Goal: Navigation & Orientation: Find specific page/section

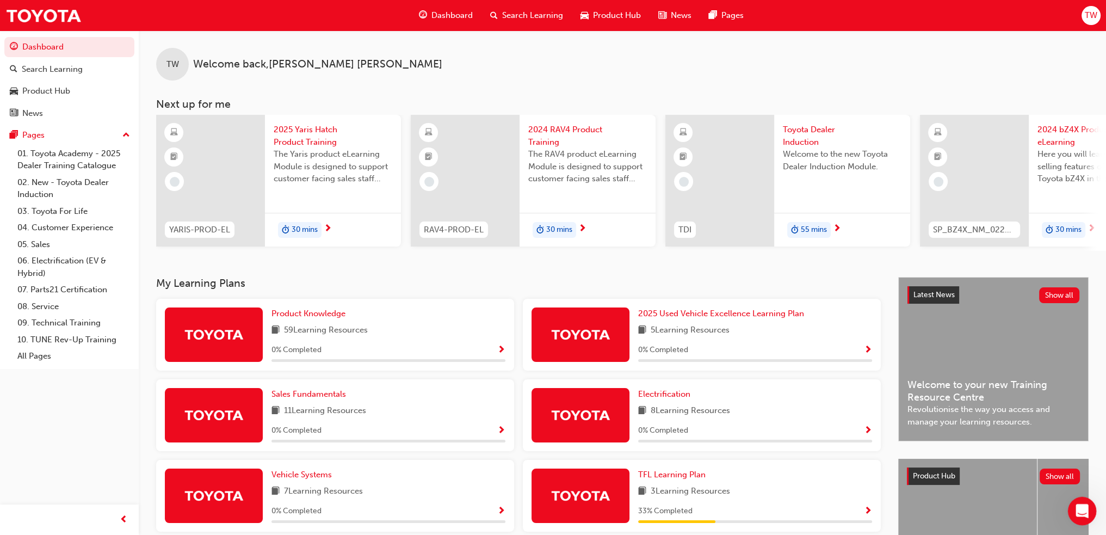
click at [1087, 513] on div "Open Intercom Messenger" at bounding box center [1080, 509] width 36 height 36
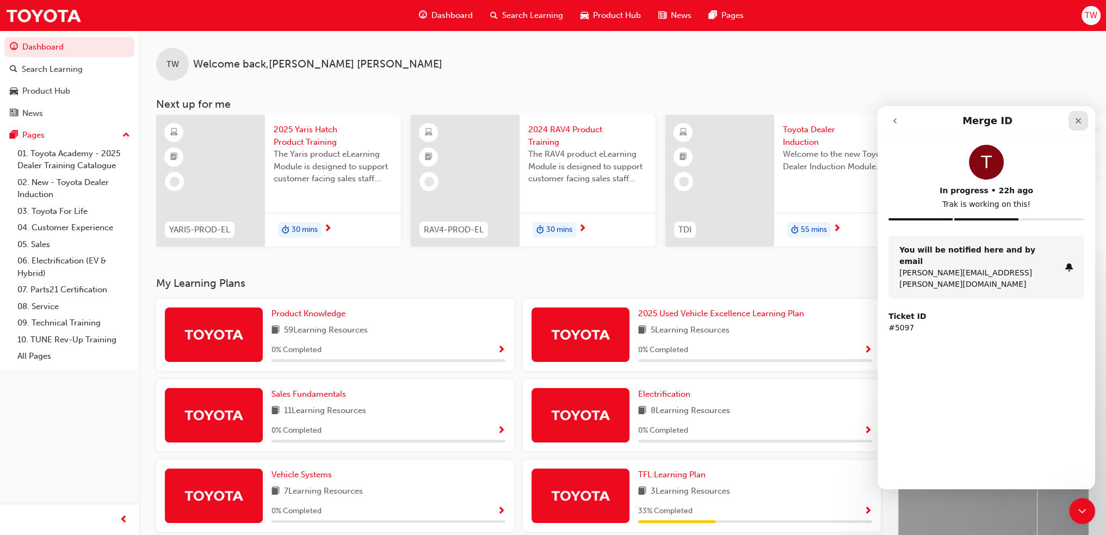
click at [1081, 113] on div "Close" at bounding box center [1078, 121] width 20 height 20
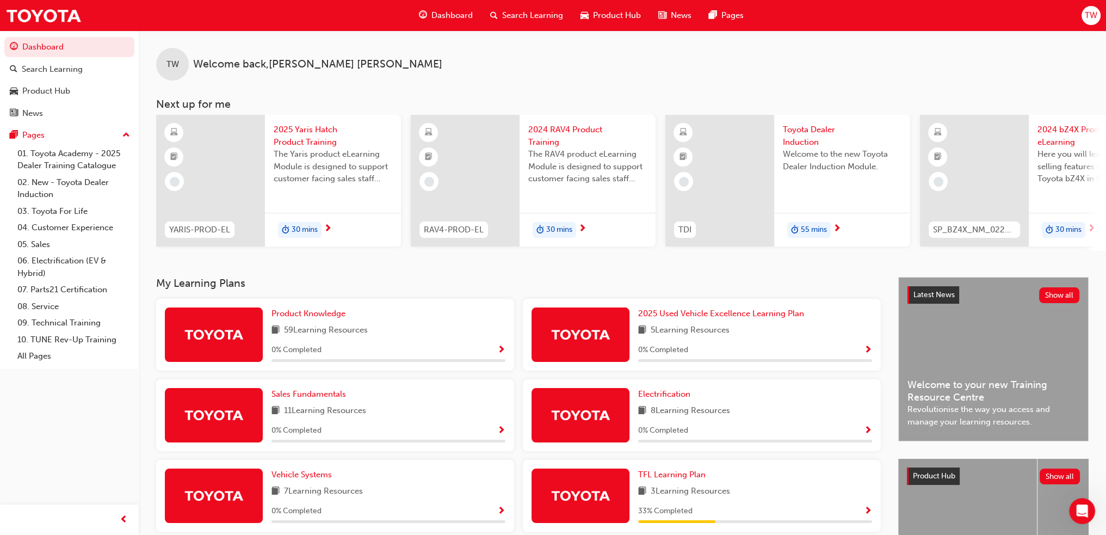
click at [507, 63] on div "TW Welcome back , [PERSON_NAME]" at bounding box center [622, 55] width 967 height 50
click at [406, 82] on div "TW Welcome back , Tim Willoughby Next up for me YARIS-PROD-EL 2025 Yaris Hatch …" at bounding box center [622, 140] width 967 height 220
click at [442, 17] on span "Dashboard" at bounding box center [451, 15] width 41 height 13
click at [387, 72] on div "TW Welcome back , Tim Willoughby" at bounding box center [622, 55] width 967 height 50
